Goal: Find specific page/section: Locate a particular part of the current website

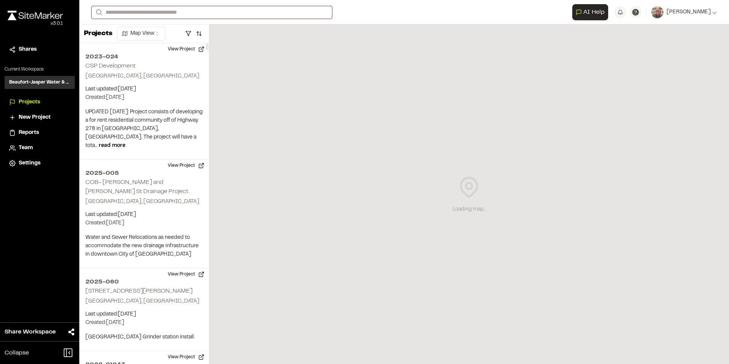
click at [114, 14] on input "Search" at bounding box center [212, 12] width 241 height 13
type input "*****"
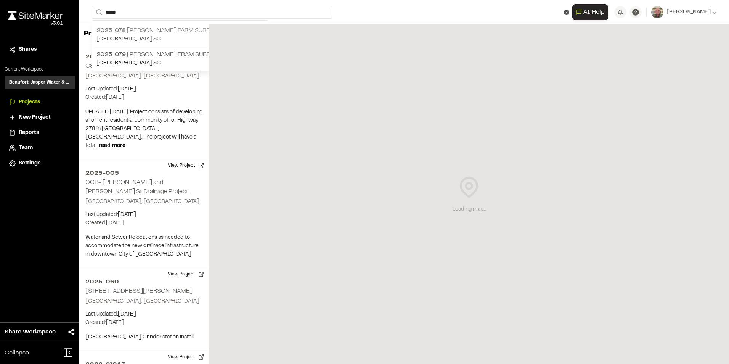
click at [136, 34] on p "2023-078 [PERSON_NAME][GEOGRAPHIC_DATA] Subdivision - Phase 3" at bounding box center [179, 30] width 167 height 9
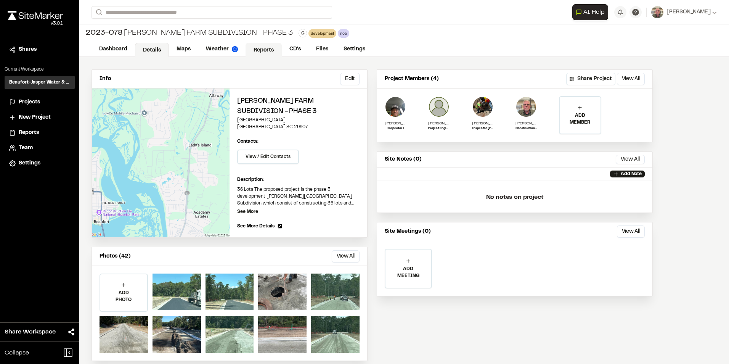
click at [269, 48] on link "Reports" at bounding box center [264, 50] width 36 height 14
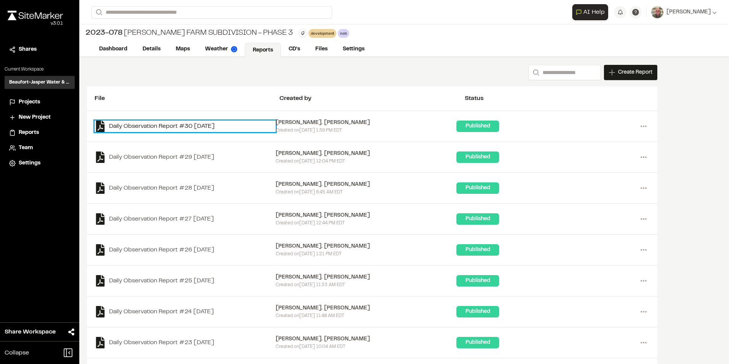
click at [184, 126] on link "Daily Observation Report #30 [DATE]" at bounding box center [185, 125] width 181 height 11
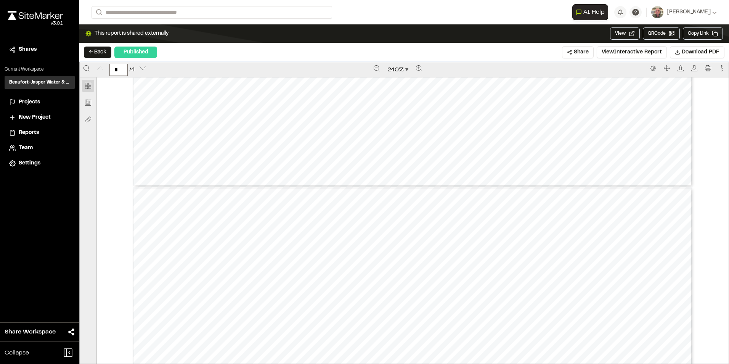
type input "*"
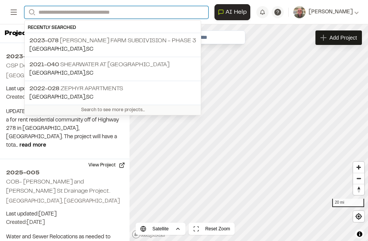
click at [53, 7] on input "Search" at bounding box center [116, 12] width 184 height 13
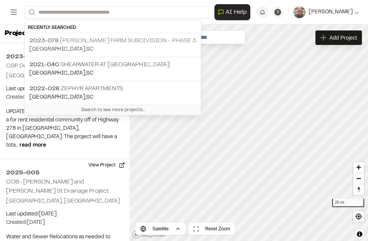
click at [79, 43] on p "2023-078 [PERSON_NAME][GEOGRAPHIC_DATA] Subdivision - Phase 3" at bounding box center [112, 40] width 167 height 9
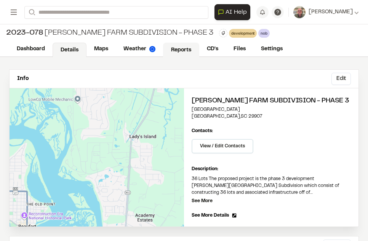
click at [175, 50] on link "Reports" at bounding box center [181, 50] width 36 height 14
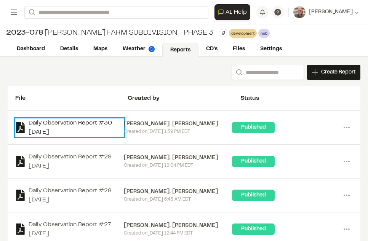
click at [55, 123] on link "Daily Observation Report #30 [DATE]" at bounding box center [69, 128] width 109 height 18
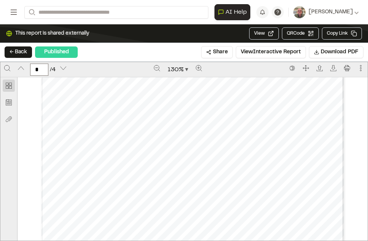
scroll to position [648, 0]
type input "*"
